Goal: Check status

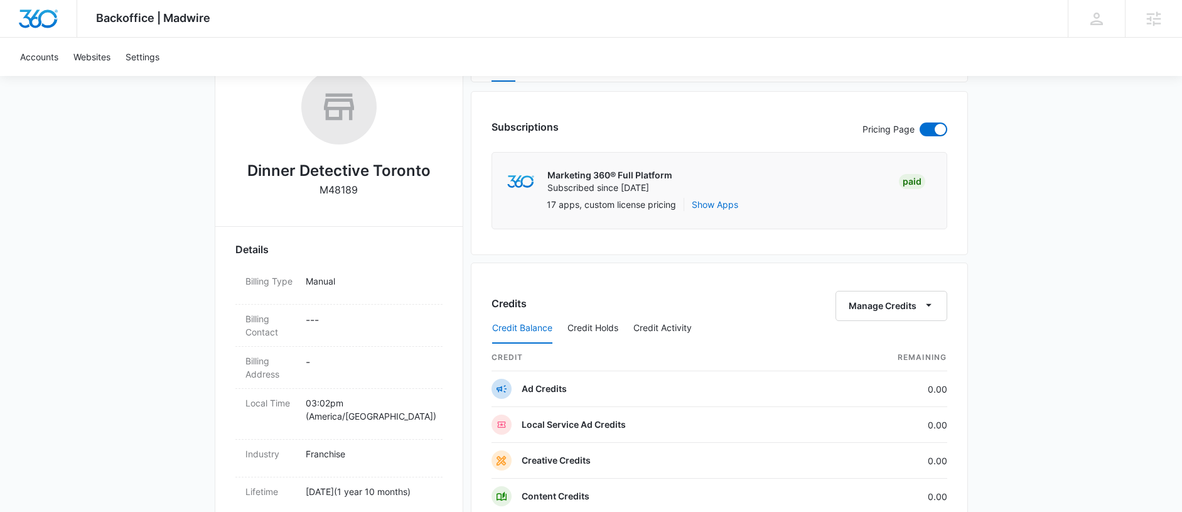
scroll to position [148, 0]
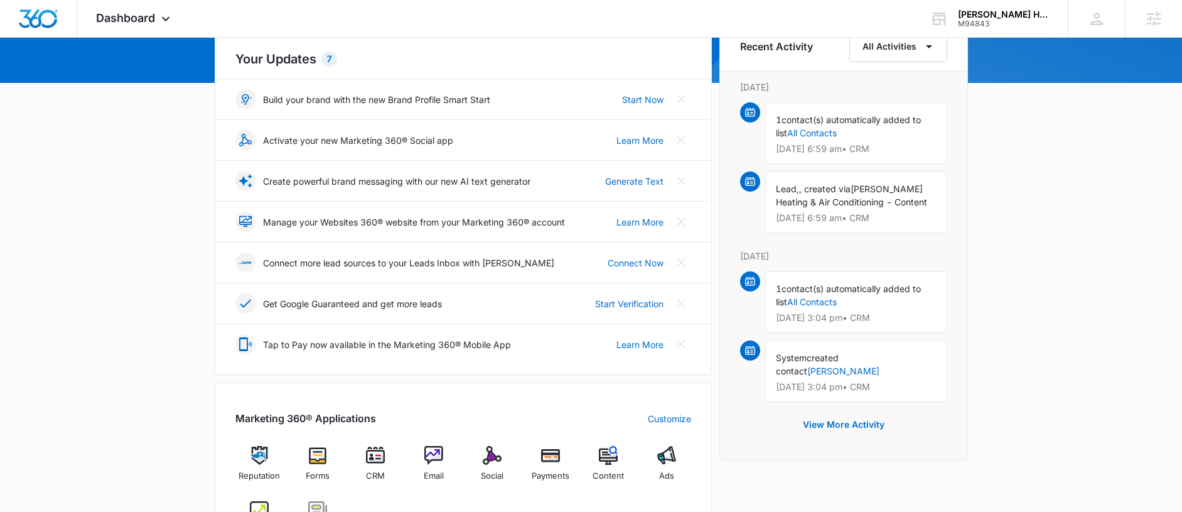
scroll to position [470, 0]
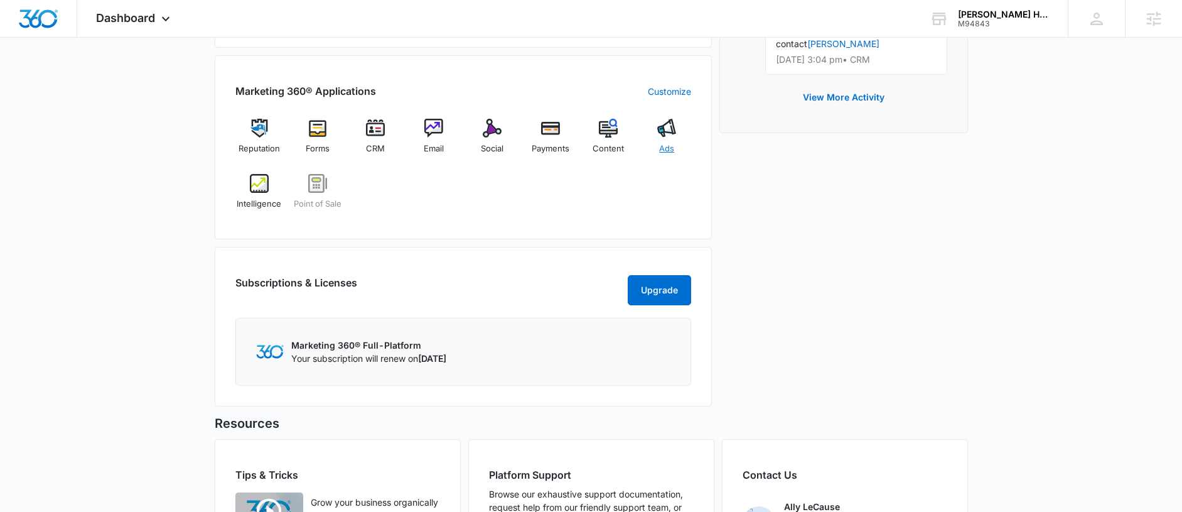
click at [680, 127] on div "Ads" at bounding box center [667, 141] width 48 height 45
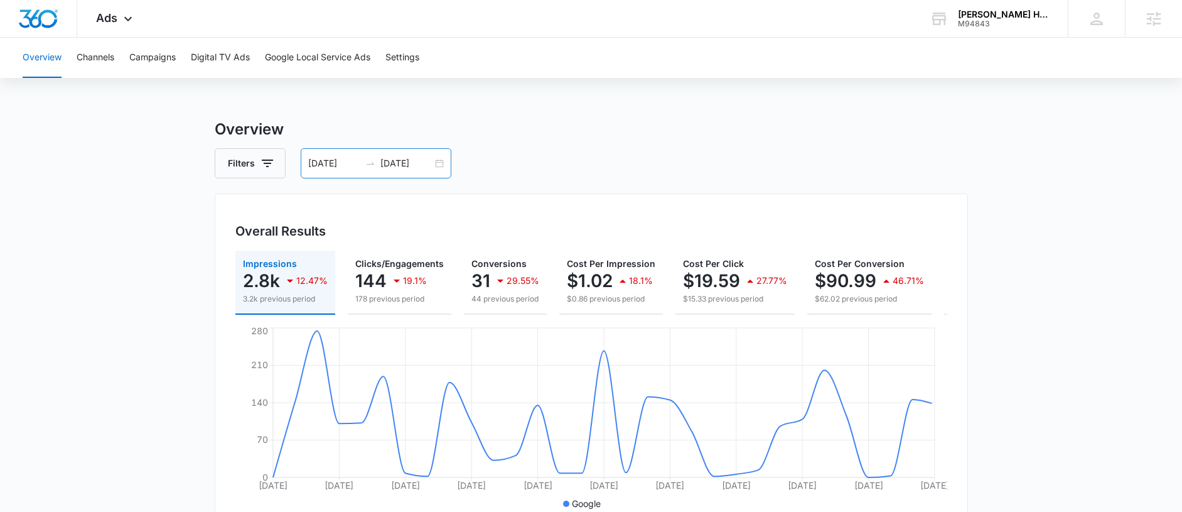
click at [373, 161] on icon "swap-right" at bounding box center [370, 163] width 10 height 10
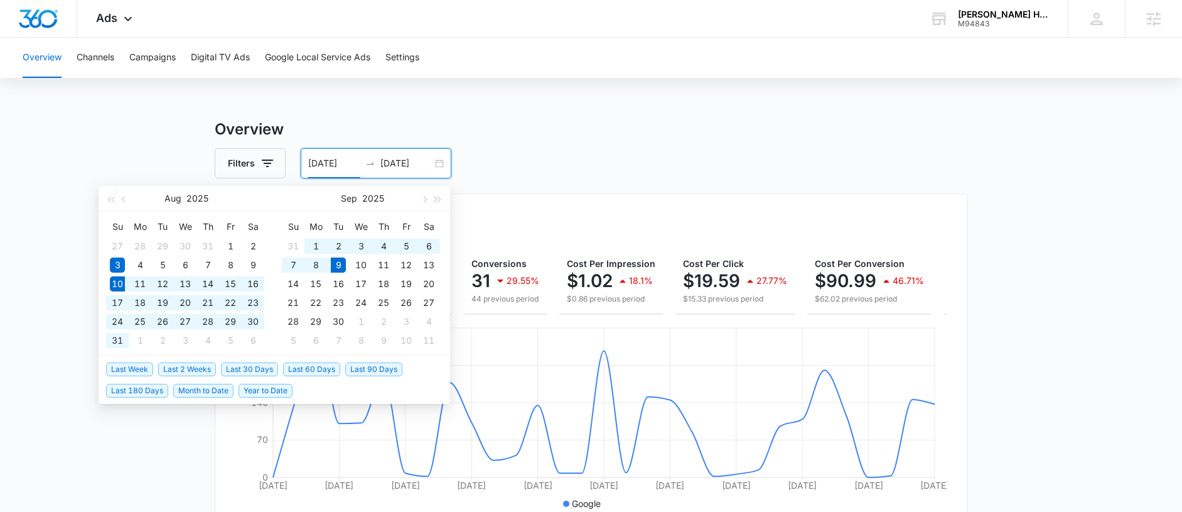
click at [233, 368] on span "Last 30 Days" at bounding box center [249, 369] width 57 height 14
type input "08/10/2025"
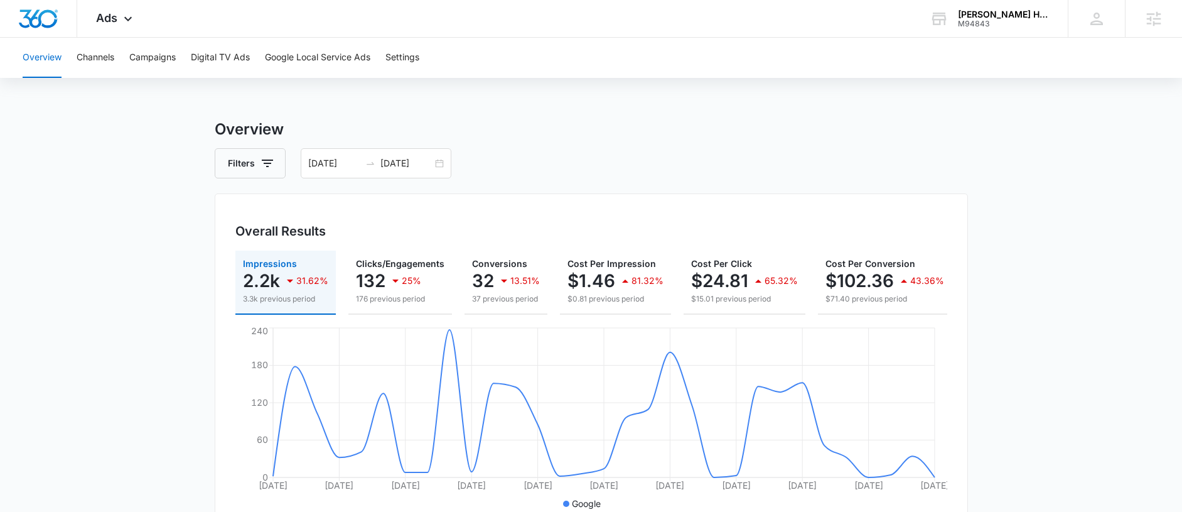
click at [397, 164] on input "09/09/2025" at bounding box center [406, 163] width 52 height 14
type input "09/09/2025"
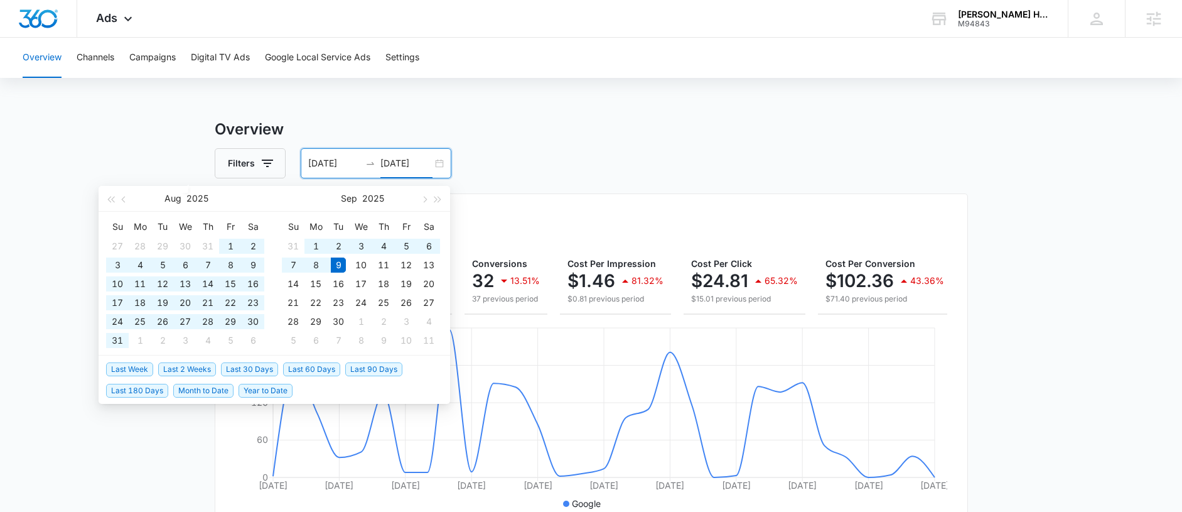
click at [308, 369] on span "Last 60 Days" at bounding box center [311, 369] width 57 height 14
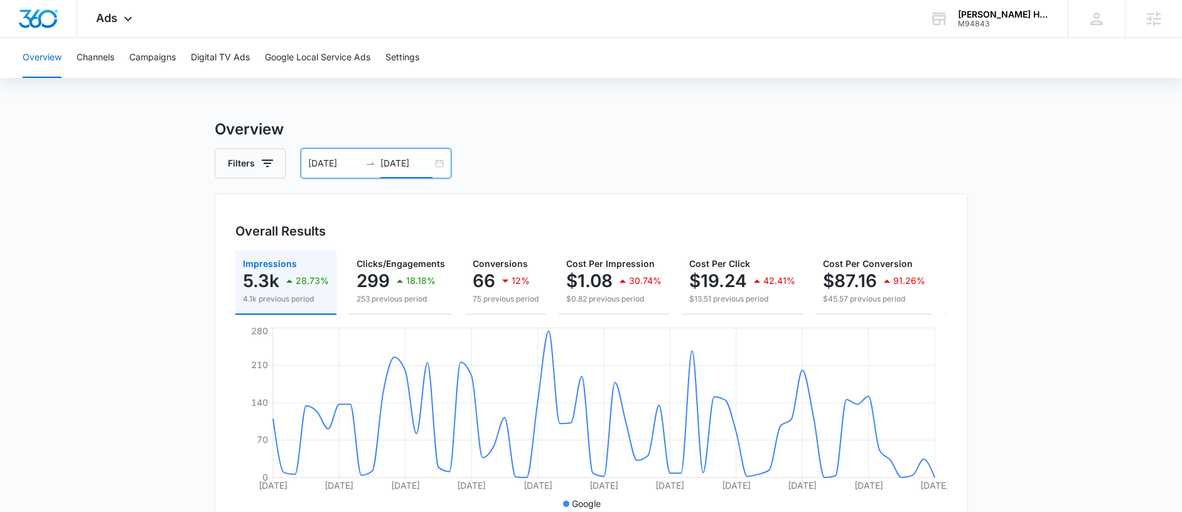
click at [369, 159] on icon "swap-right" at bounding box center [370, 163] width 10 height 10
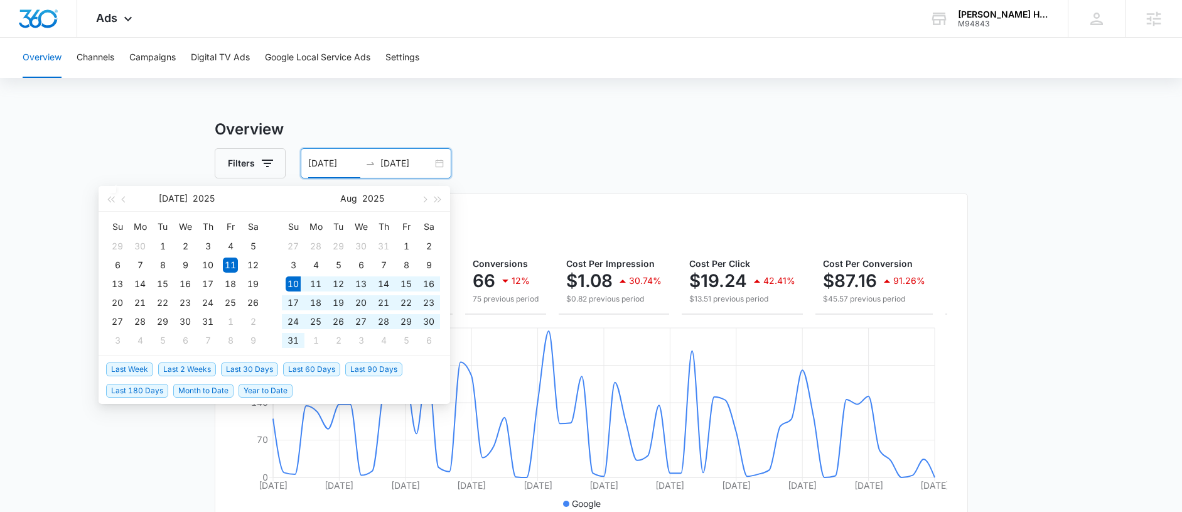
click at [252, 365] on span "Last 30 Days" at bounding box center [249, 369] width 57 height 14
type input "08/10/2025"
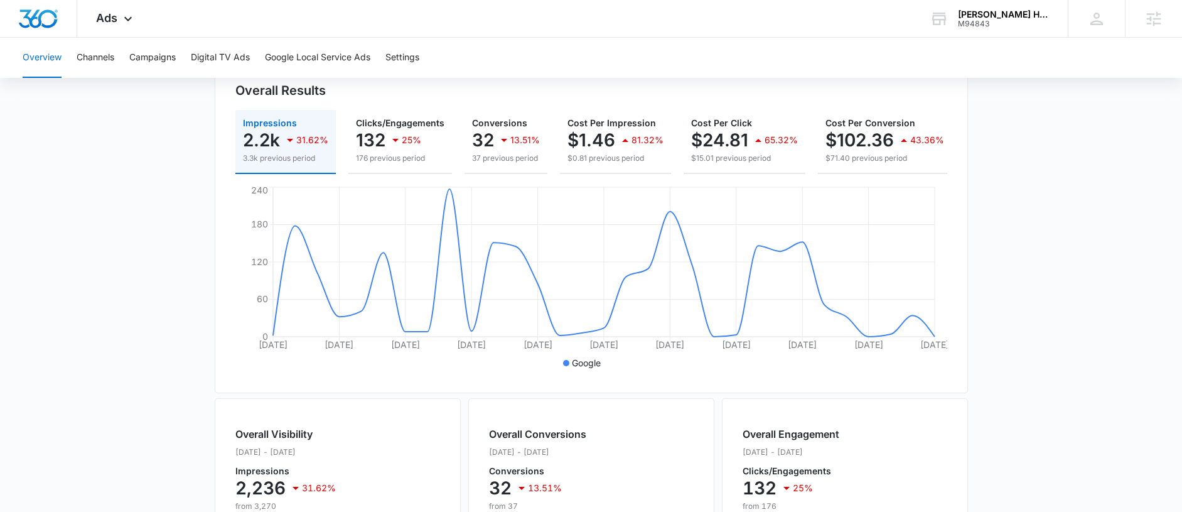
scroll to position [9, 0]
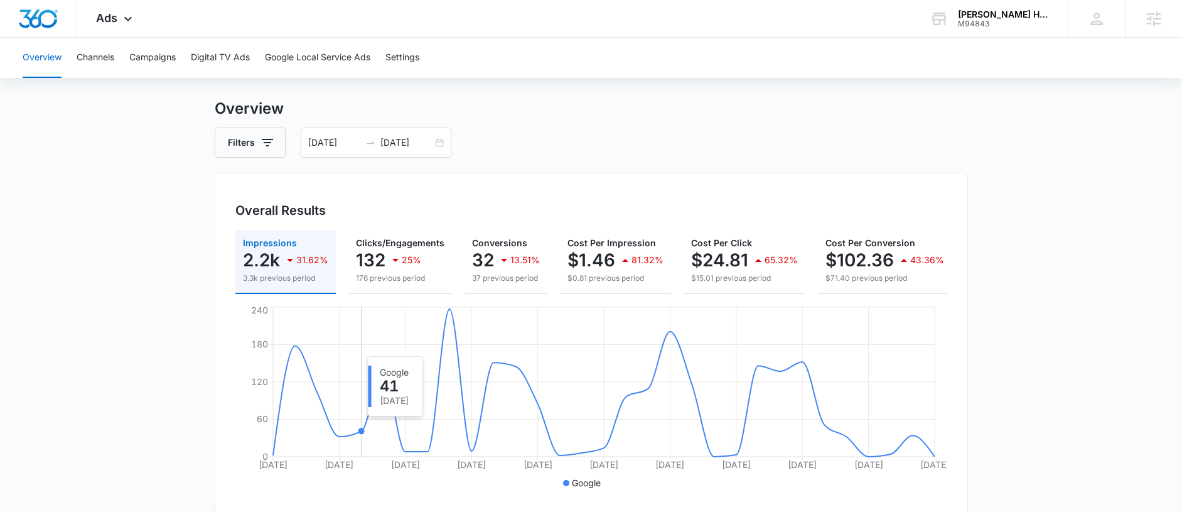
scroll to position [31, 0]
